Goal: Information Seeking & Learning: Learn about a topic

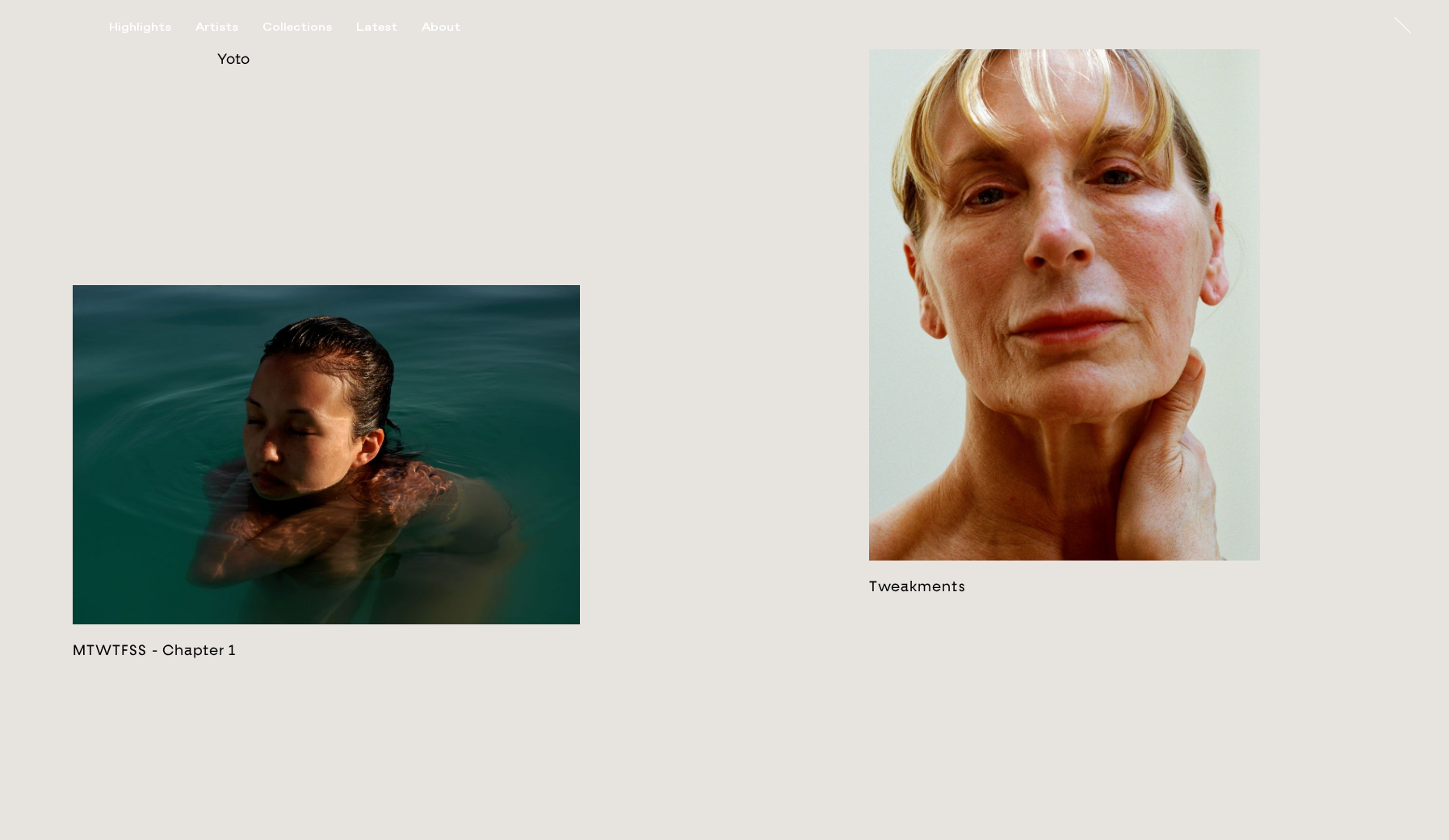
scroll to position [3380, 0]
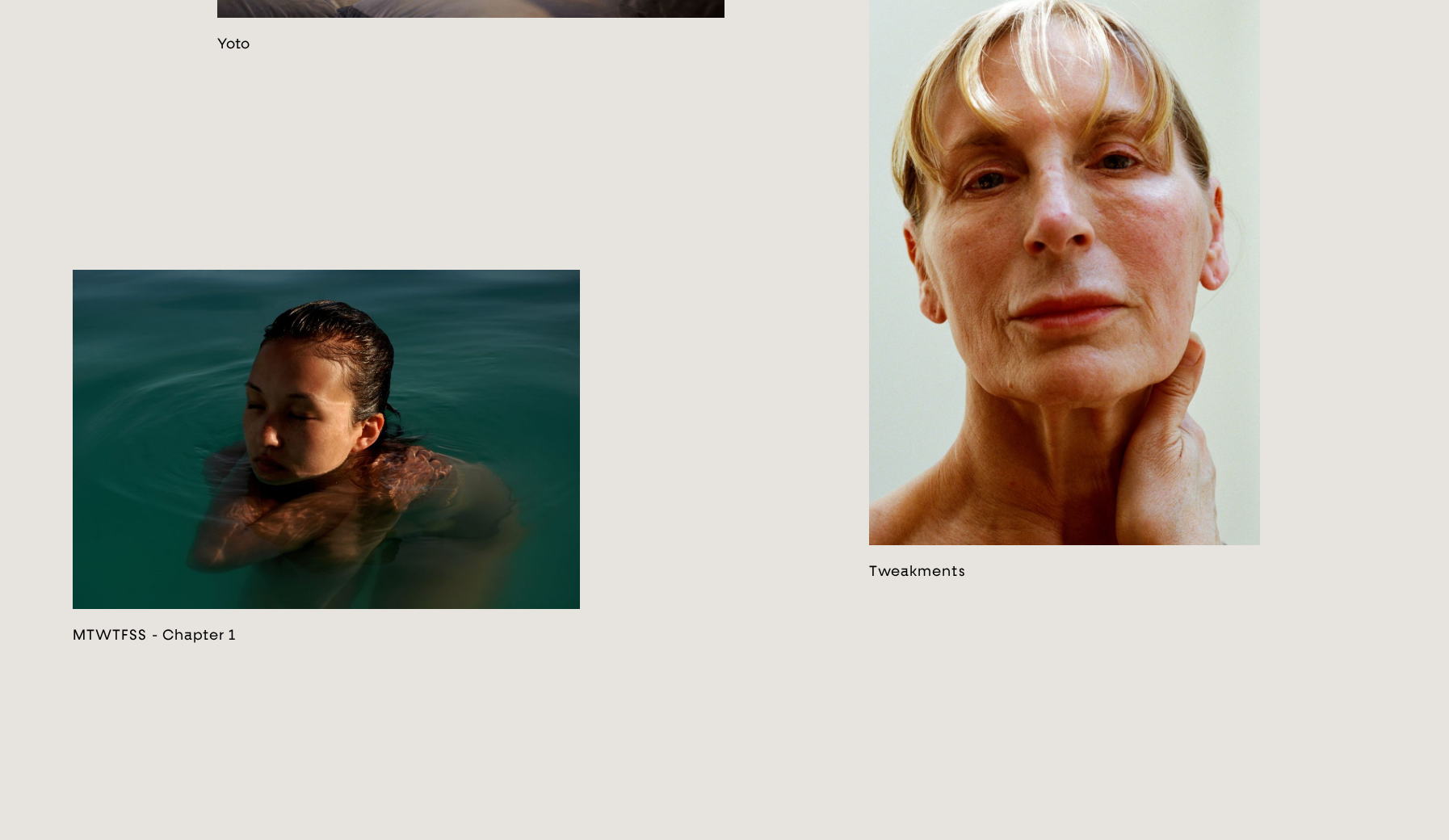
click at [1102, 363] on link at bounding box center [1065, 268] width 391 height 624
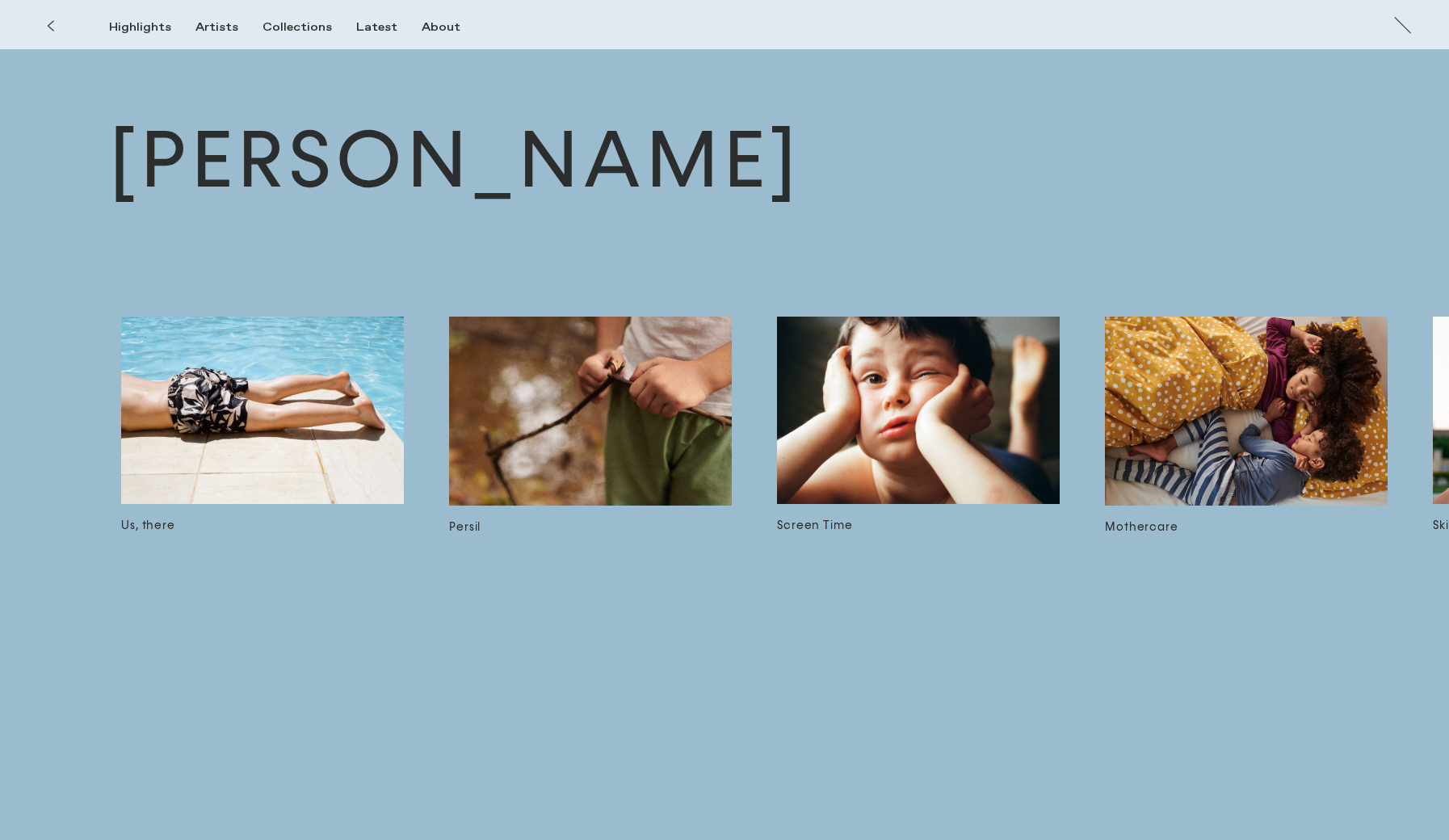
scroll to position [0, 4889]
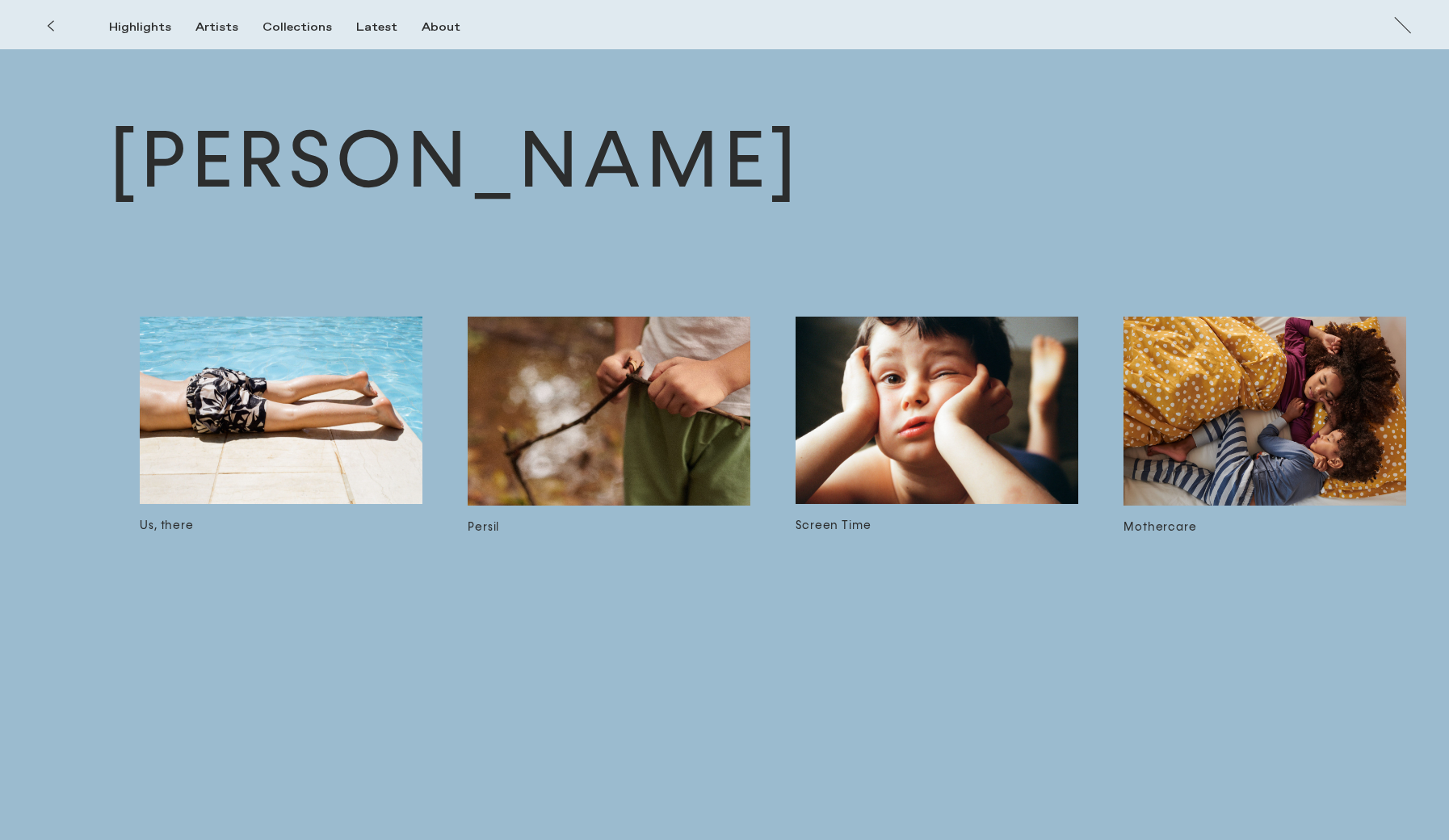
click at [938, 412] on img at bounding box center [937, 410] width 282 height 187
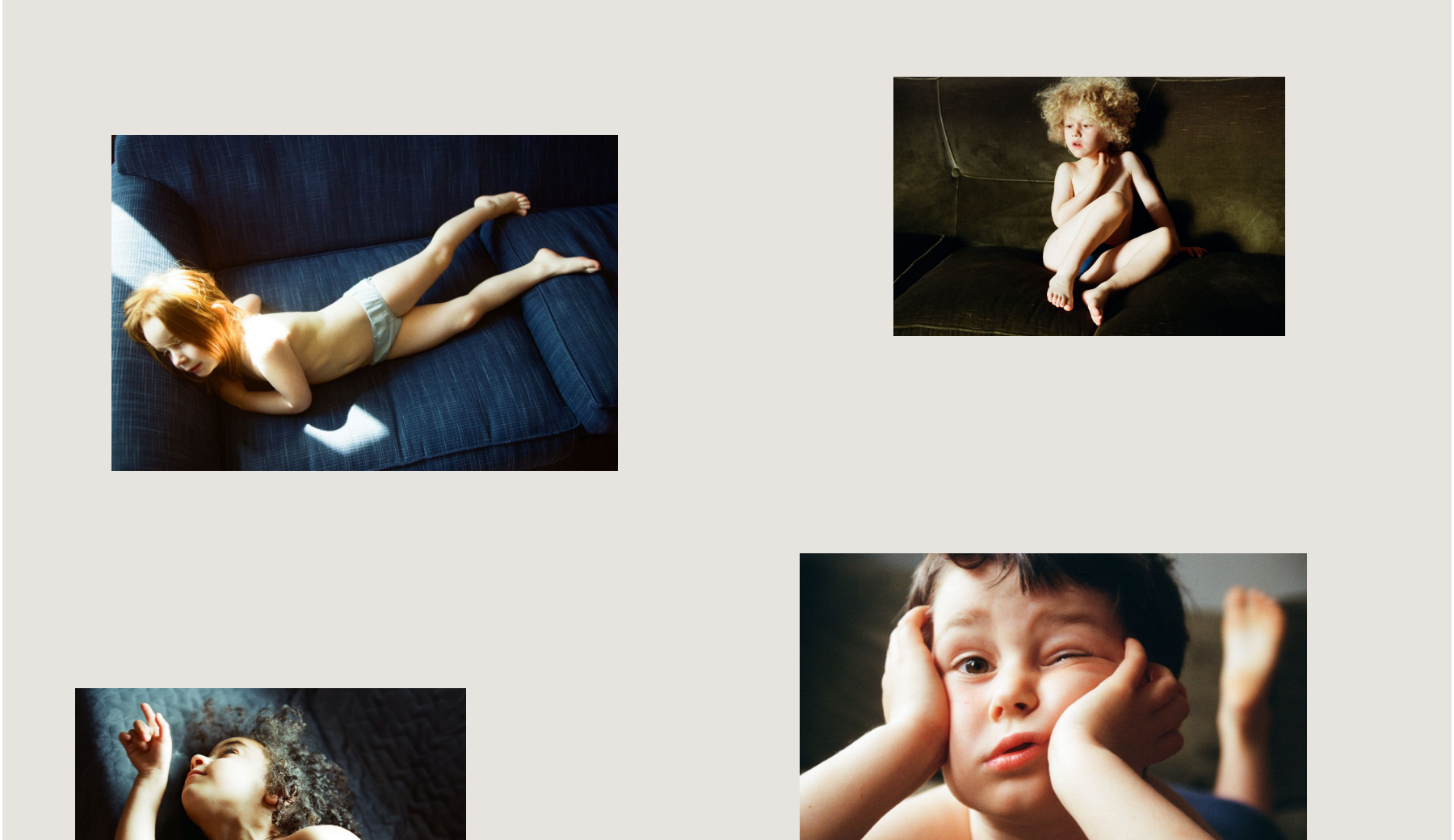
scroll to position [1081, 0]
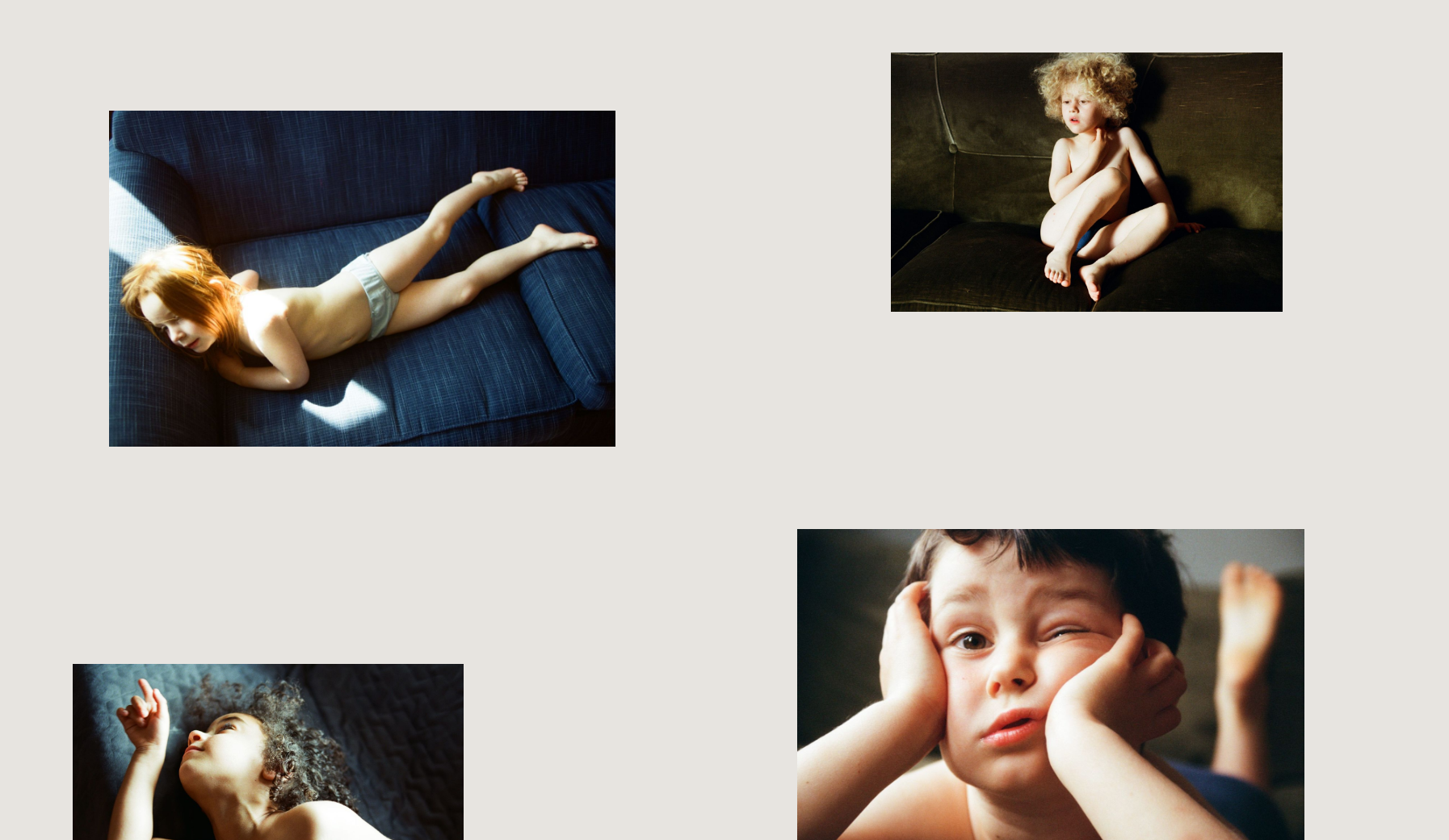
click at [1109, 225] on img "button" at bounding box center [1087, 182] width 391 height 259
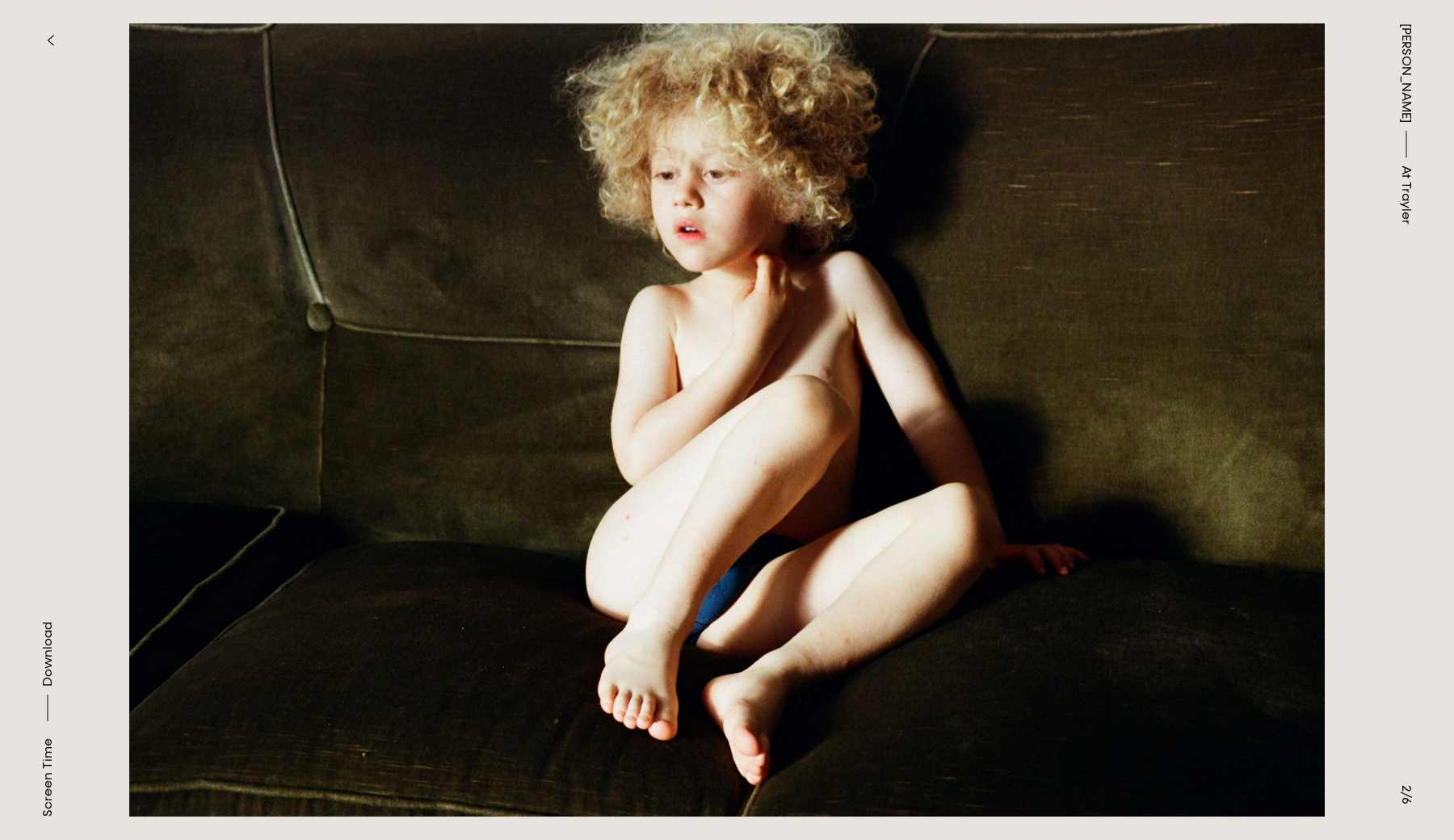
click at [1034, 495] on img at bounding box center [727, 420] width 1292 height 793
click at [1383, 469] on div "[PERSON_NAME] At [PERSON_NAME]" at bounding box center [1406, 420] width 95 height 840
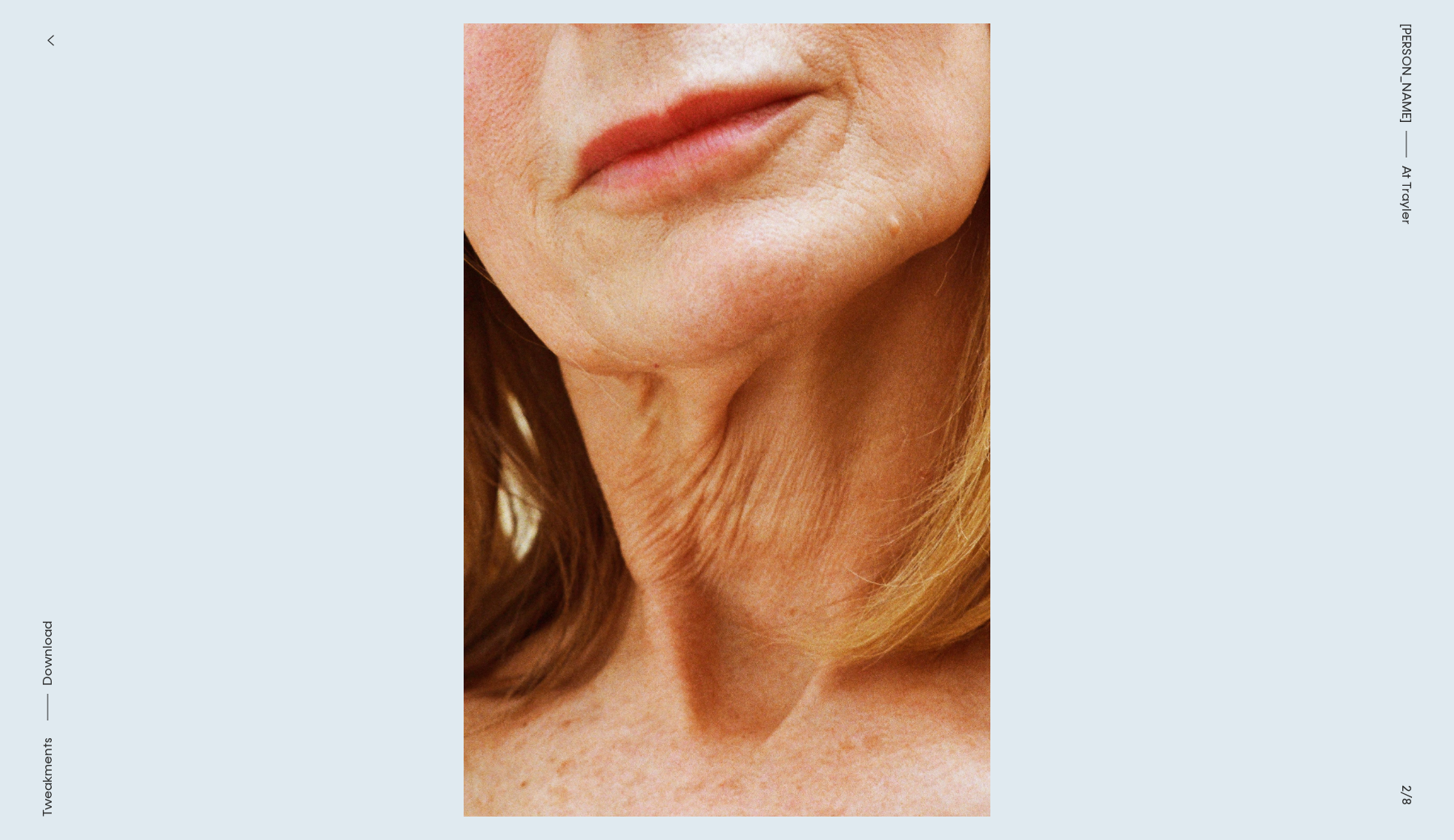
click at [1263, 443] on img at bounding box center [727, 420] width 1292 height 793
click at [45, 35] on button "button" at bounding box center [50, 41] width 36 height 36
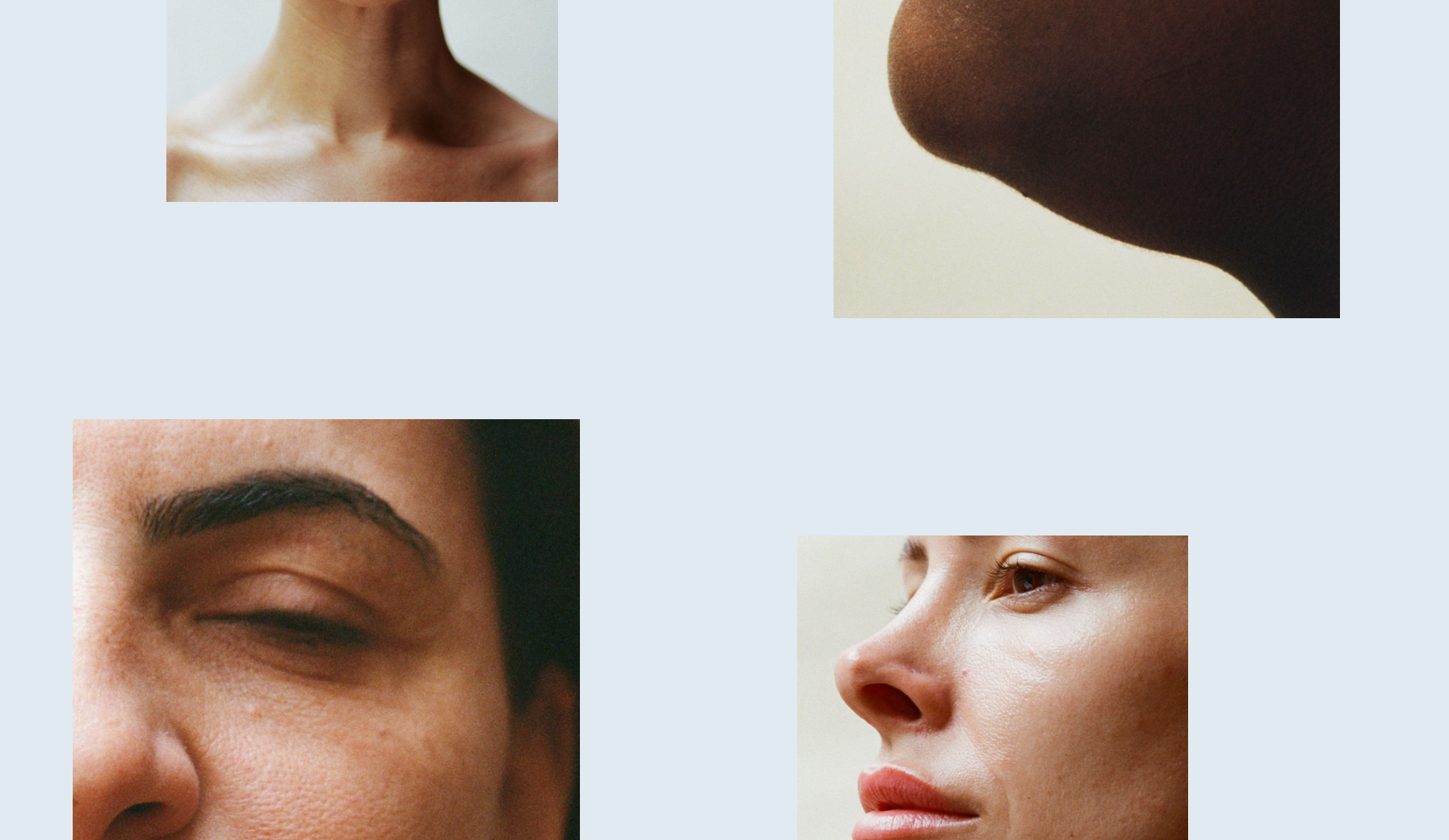
scroll to position [4567, 0]
